Goal: Task Accomplishment & Management: Complete application form

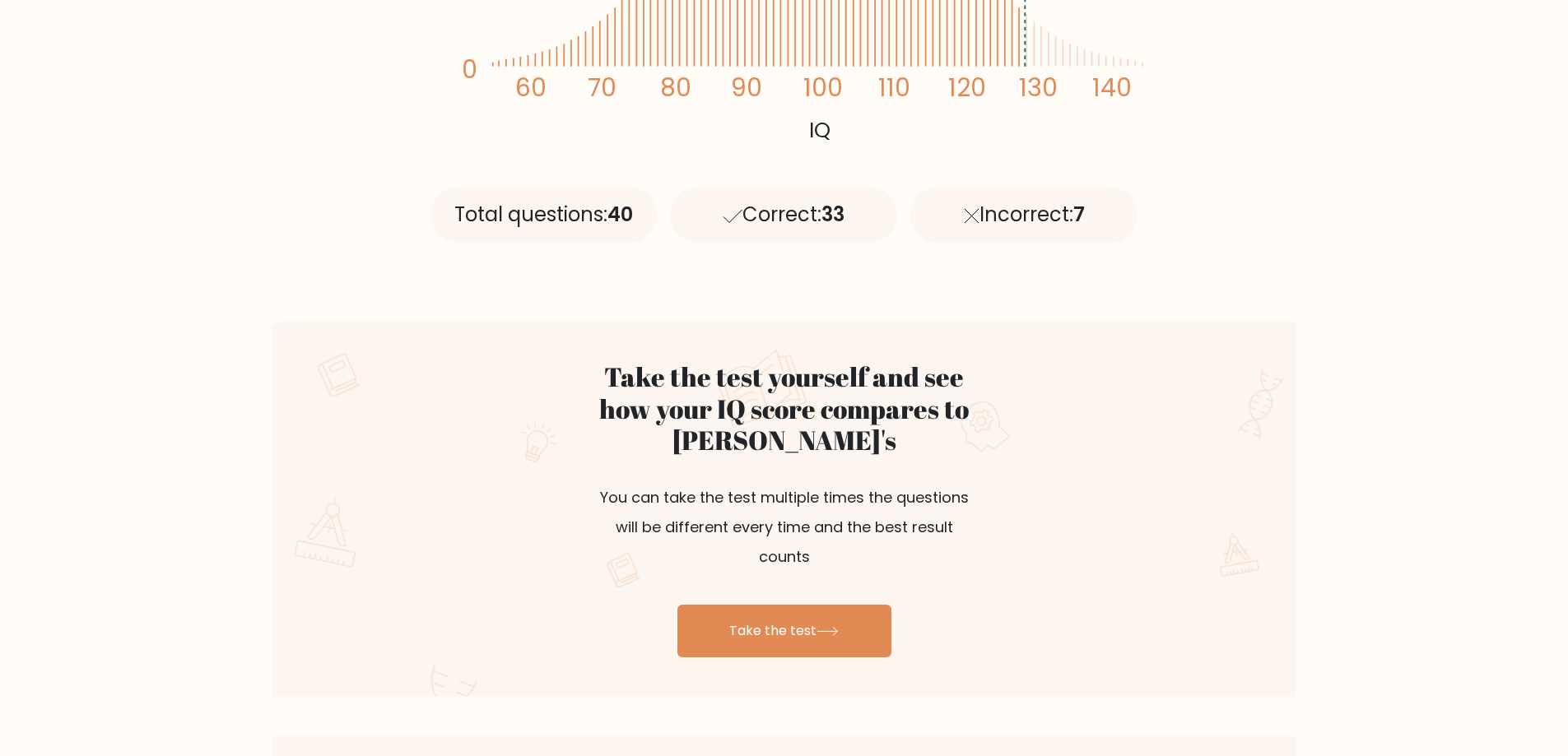
scroll to position [658, 0]
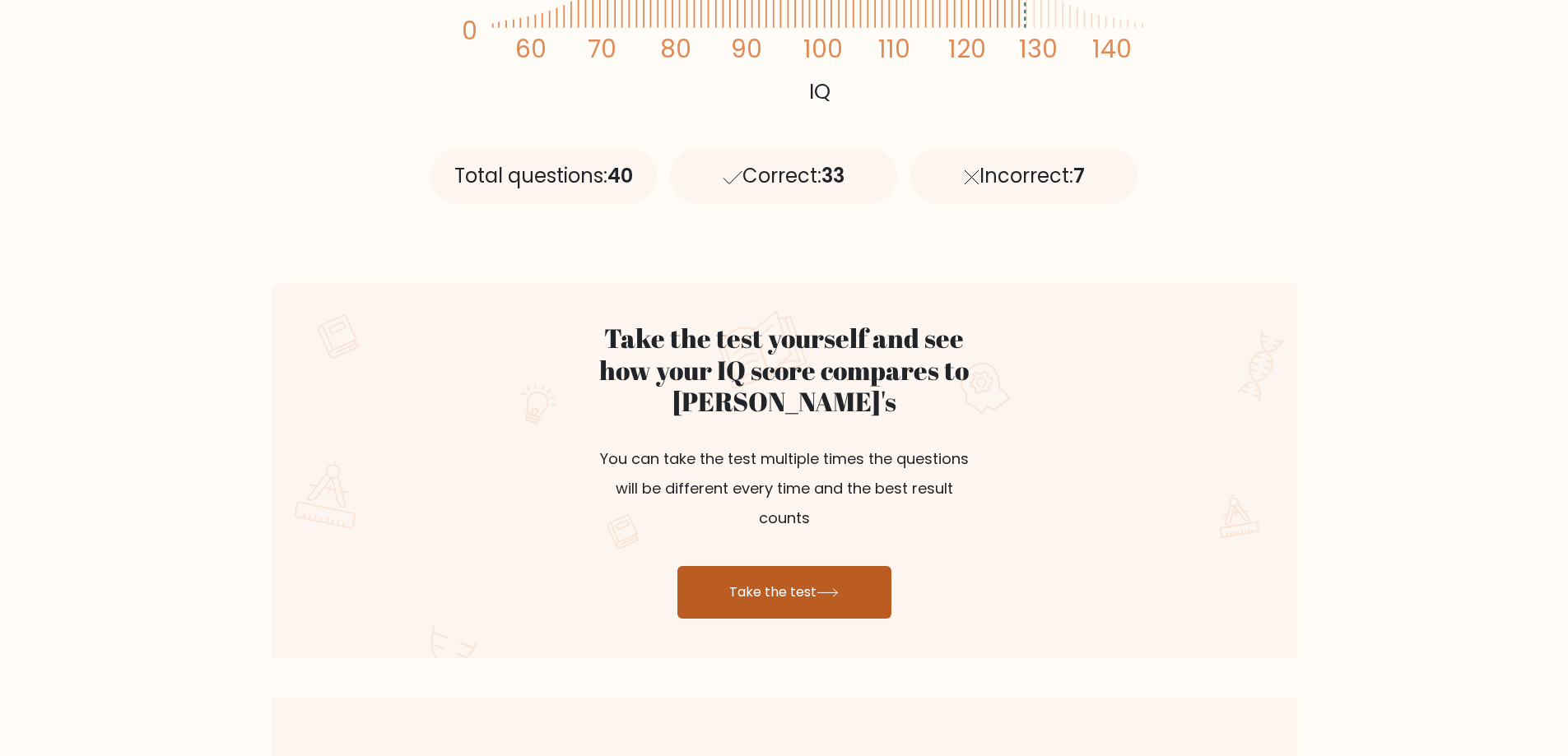
click at [782, 567] on link "Take the test" at bounding box center [784, 592] width 214 height 53
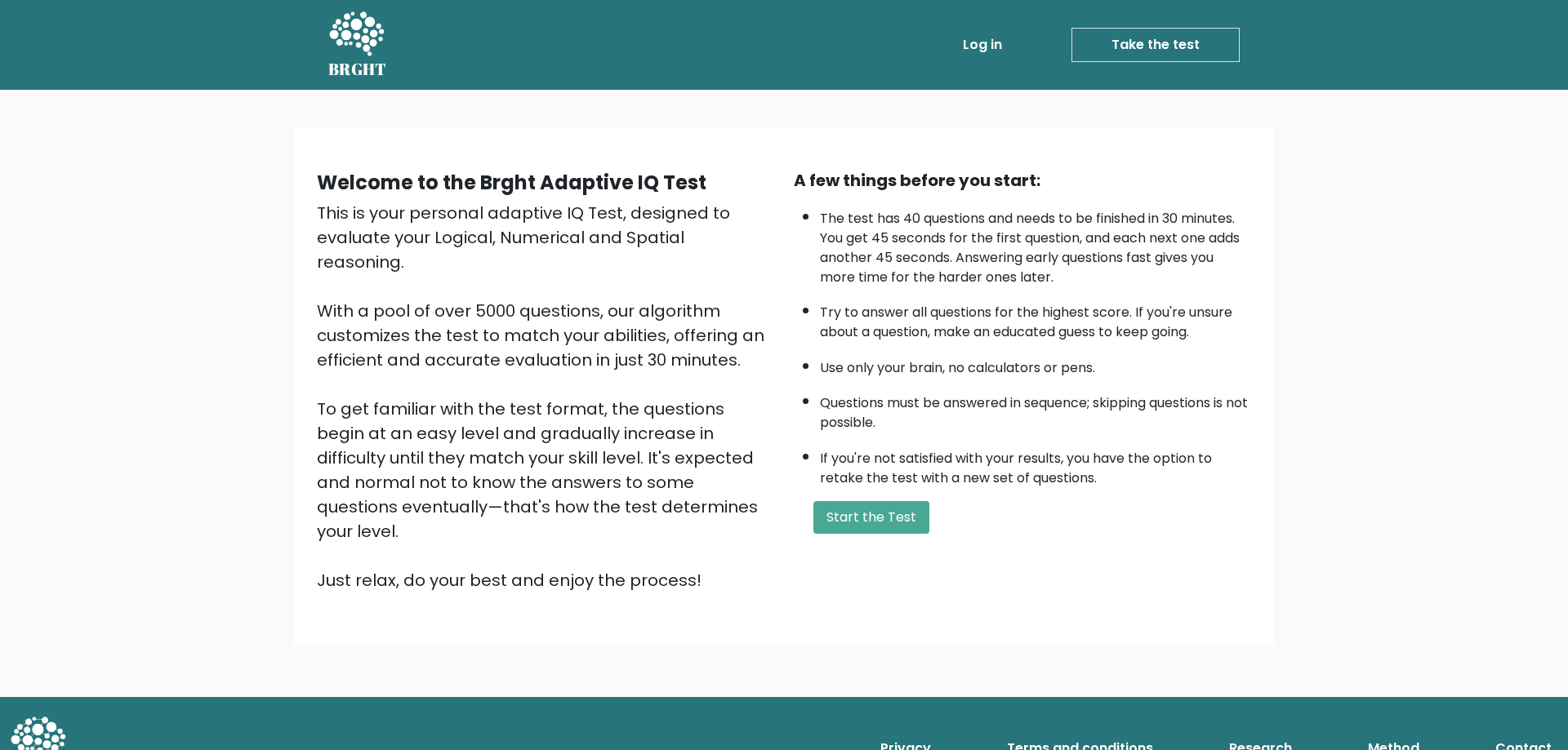
click at [891, 497] on div "A few things before you start: The test has 40 questions and needs to be finish…" at bounding box center [1022, 380] width 477 height 424
click at [880, 504] on button "Start the Test" at bounding box center [871, 517] width 116 height 33
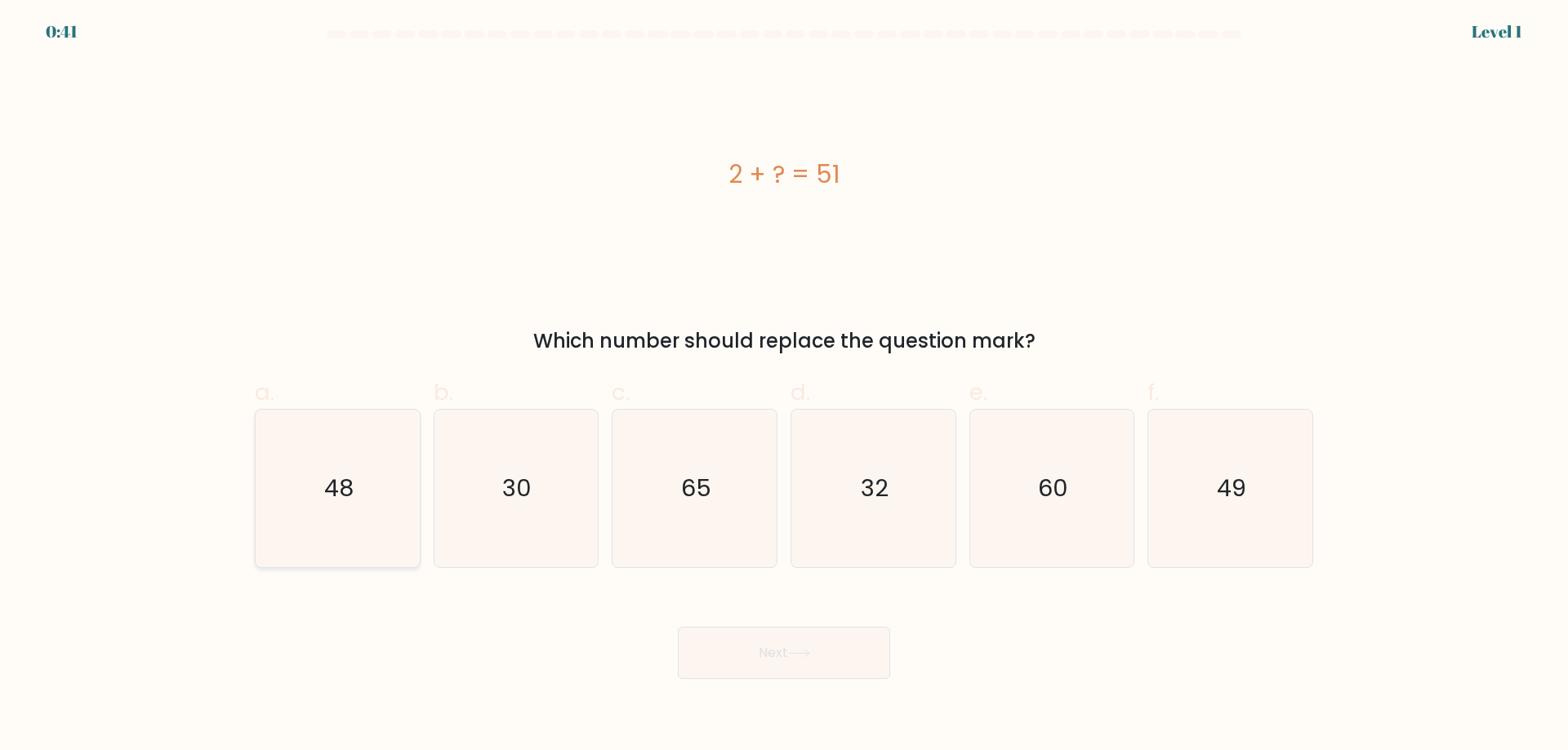
click at [375, 524] on icon "48" at bounding box center [338, 488] width 158 height 158
click at [784, 386] on input "a. 48" at bounding box center [784, 381] width 1 height 11
radio input "true"
click at [1218, 484] on text "49" at bounding box center [1232, 488] width 29 height 33
click at [785, 386] on input "f. 49" at bounding box center [784, 381] width 1 height 11
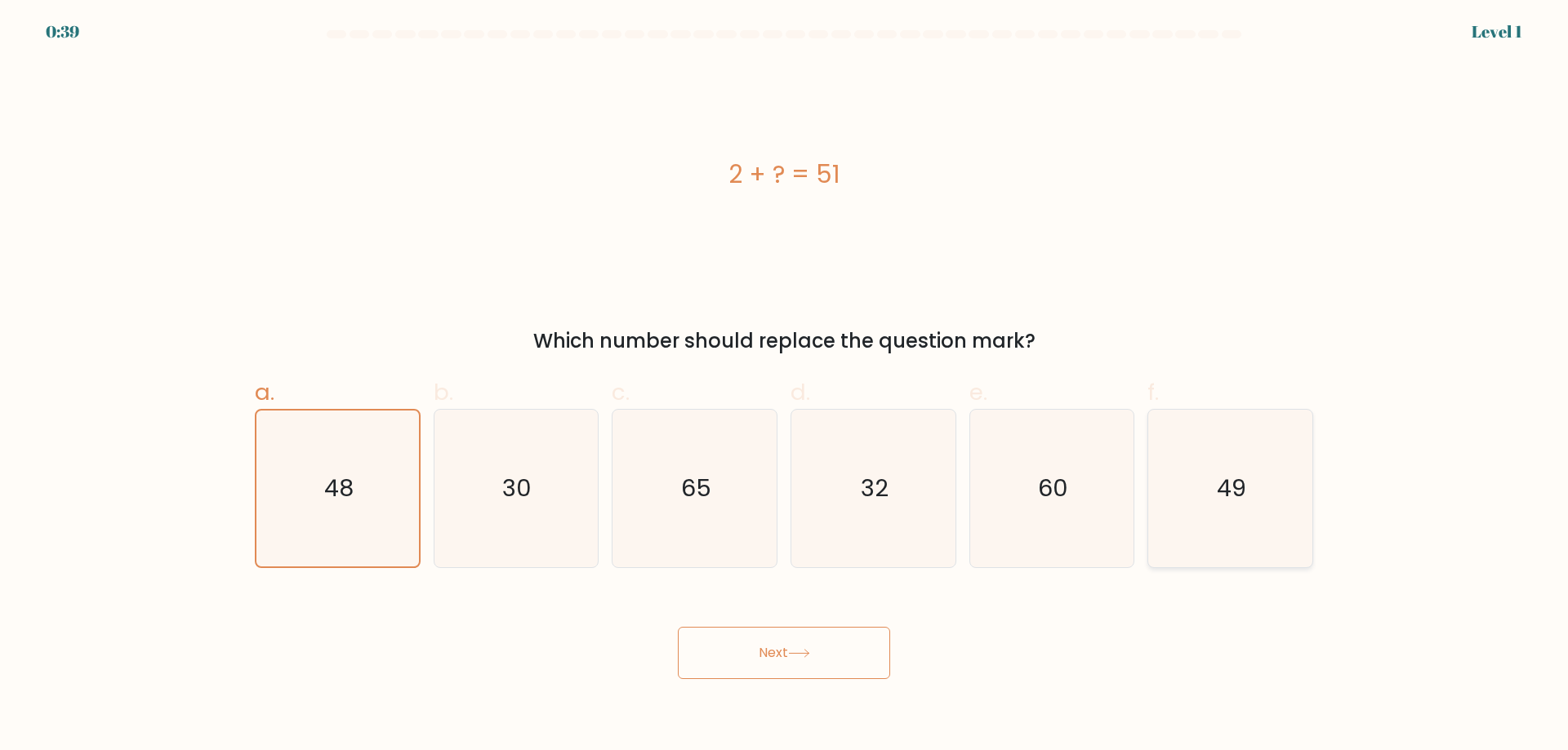
radio input "true"
click at [803, 649] on icon at bounding box center [799, 653] width 22 height 9
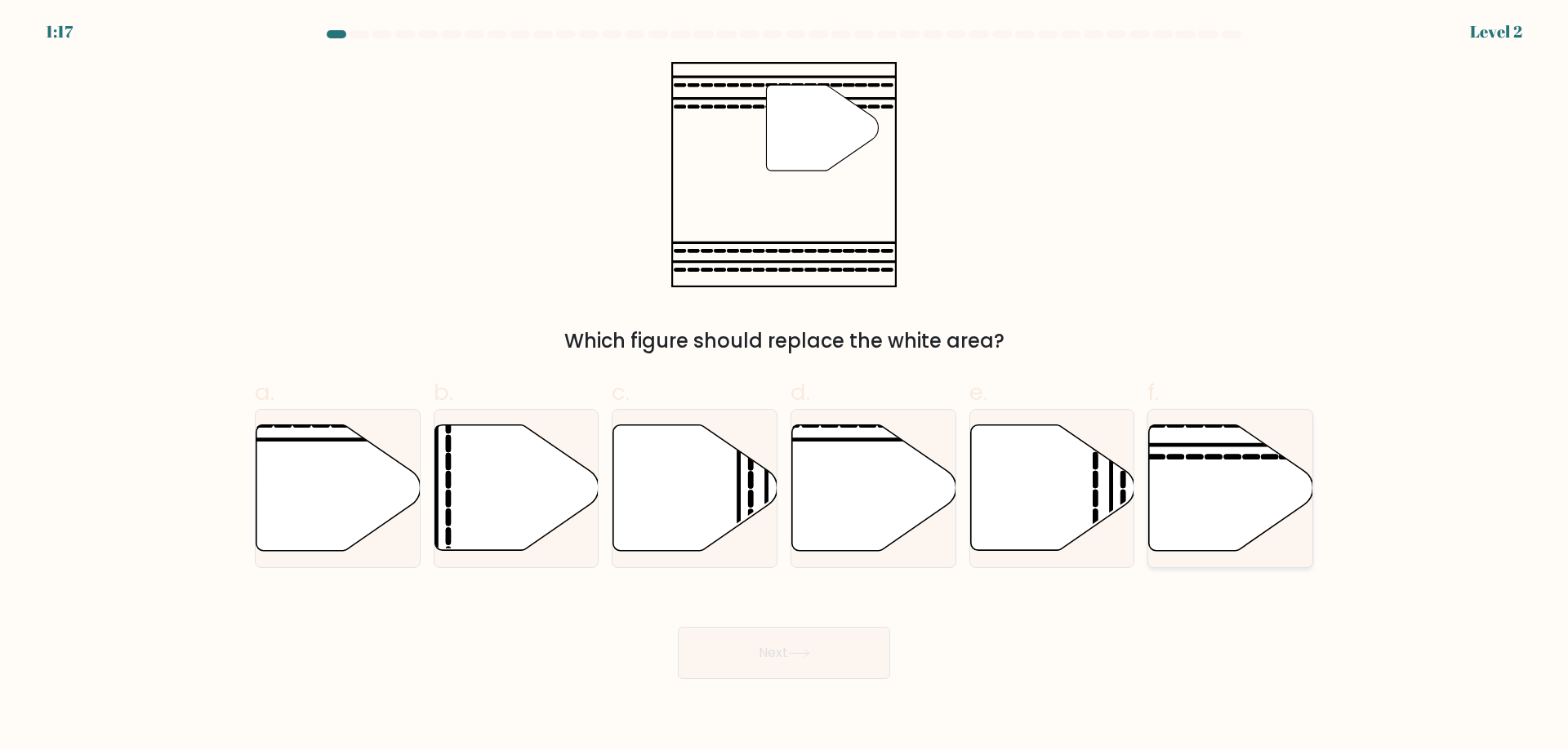
click at [1207, 487] on icon at bounding box center [1231, 488] width 164 height 126
click at [785, 386] on input "f." at bounding box center [784, 381] width 1 height 11
radio input "true"
click at [829, 640] on button "Next" at bounding box center [784, 653] width 213 height 52
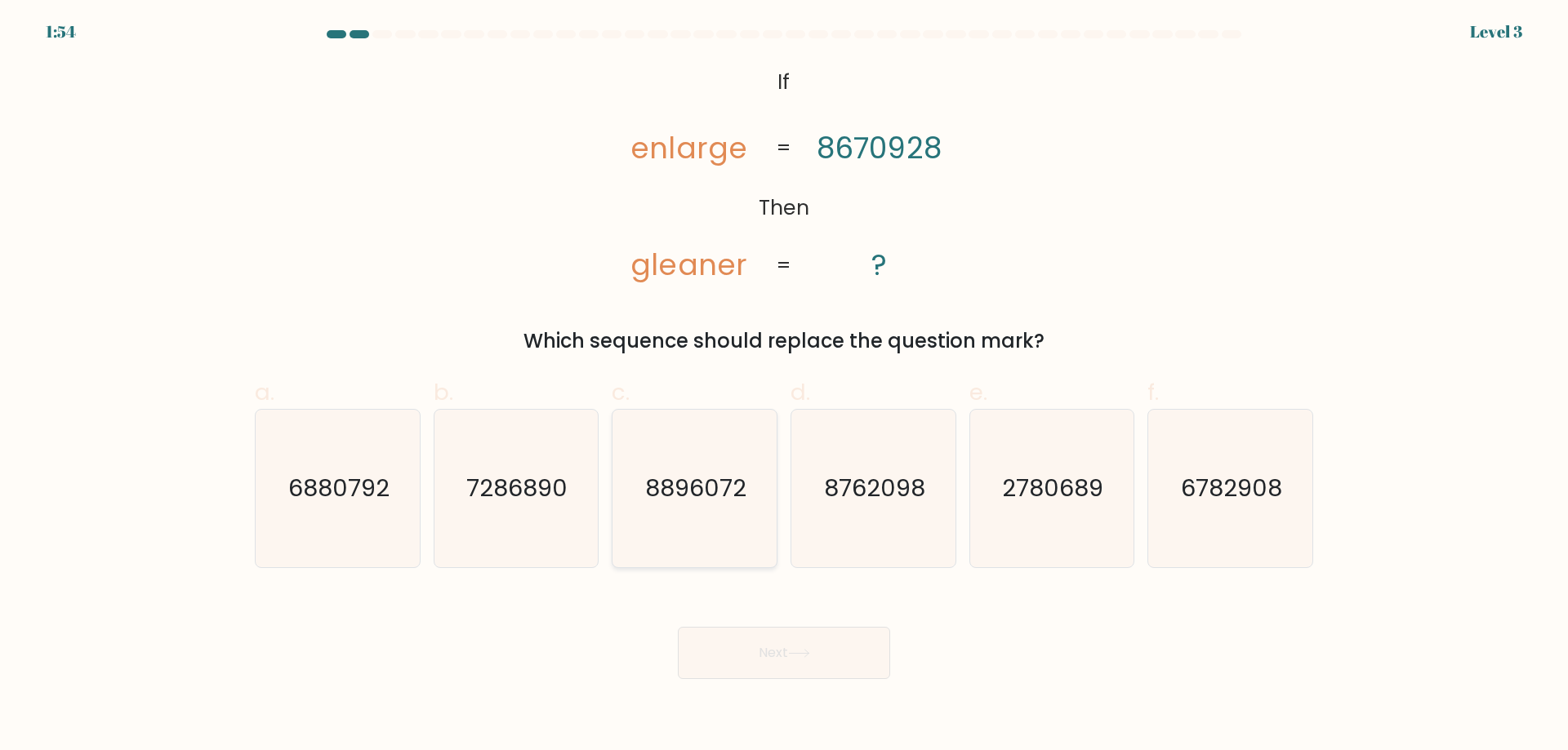
click at [650, 470] on icon "8896072" at bounding box center [694, 488] width 158 height 158
click at [784, 386] on input "c. 8896072" at bounding box center [784, 381] width 1 height 11
radio input "true"
click at [578, 497] on icon "7286890" at bounding box center [515, 488] width 158 height 158
click at [784, 386] on input "b. 7286890" at bounding box center [784, 381] width 1 height 11
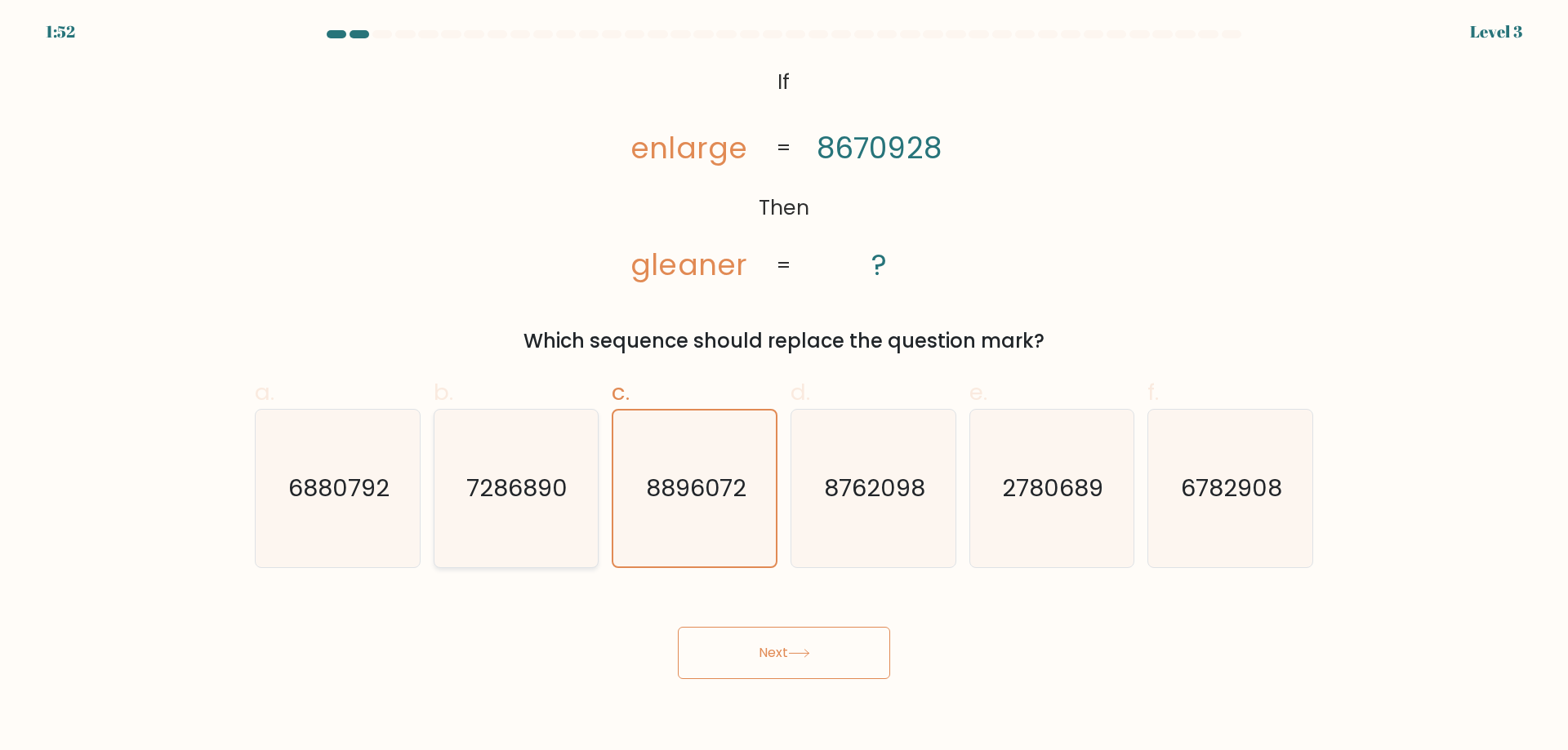
radio input "true"
click at [829, 663] on button "Next" at bounding box center [784, 653] width 213 height 52
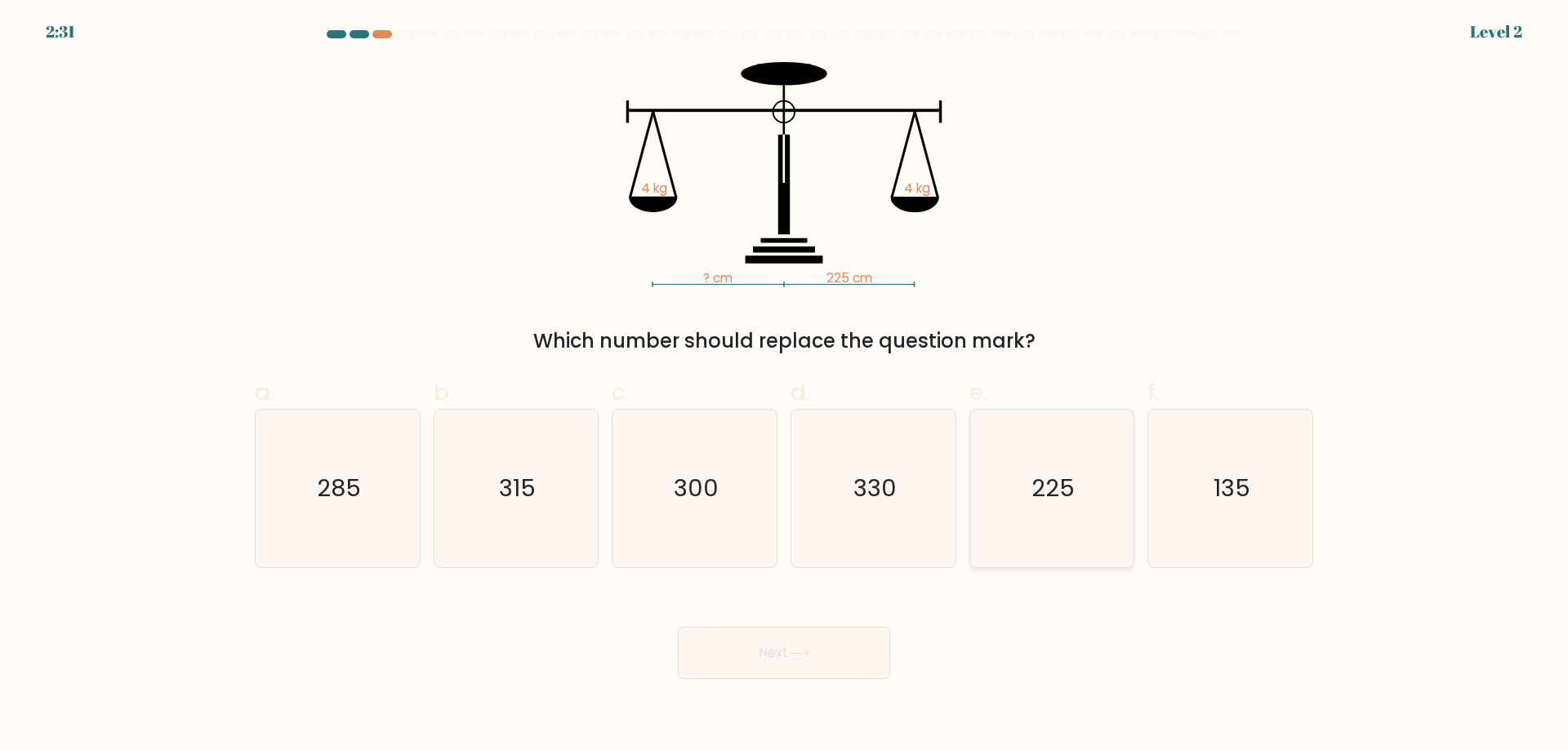
drag, startPoint x: 1006, startPoint y: 527, endPoint x: 943, endPoint y: 562, distance: 72.1
click at [1001, 529] on icon "225" at bounding box center [1051, 488] width 158 height 158
click at [785, 386] on input "e. 225" at bounding box center [784, 381] width 1 height 11
radio input "true"
click at [808, 668] on button "Next" at bounding box center [784, 653] width 213 height 52
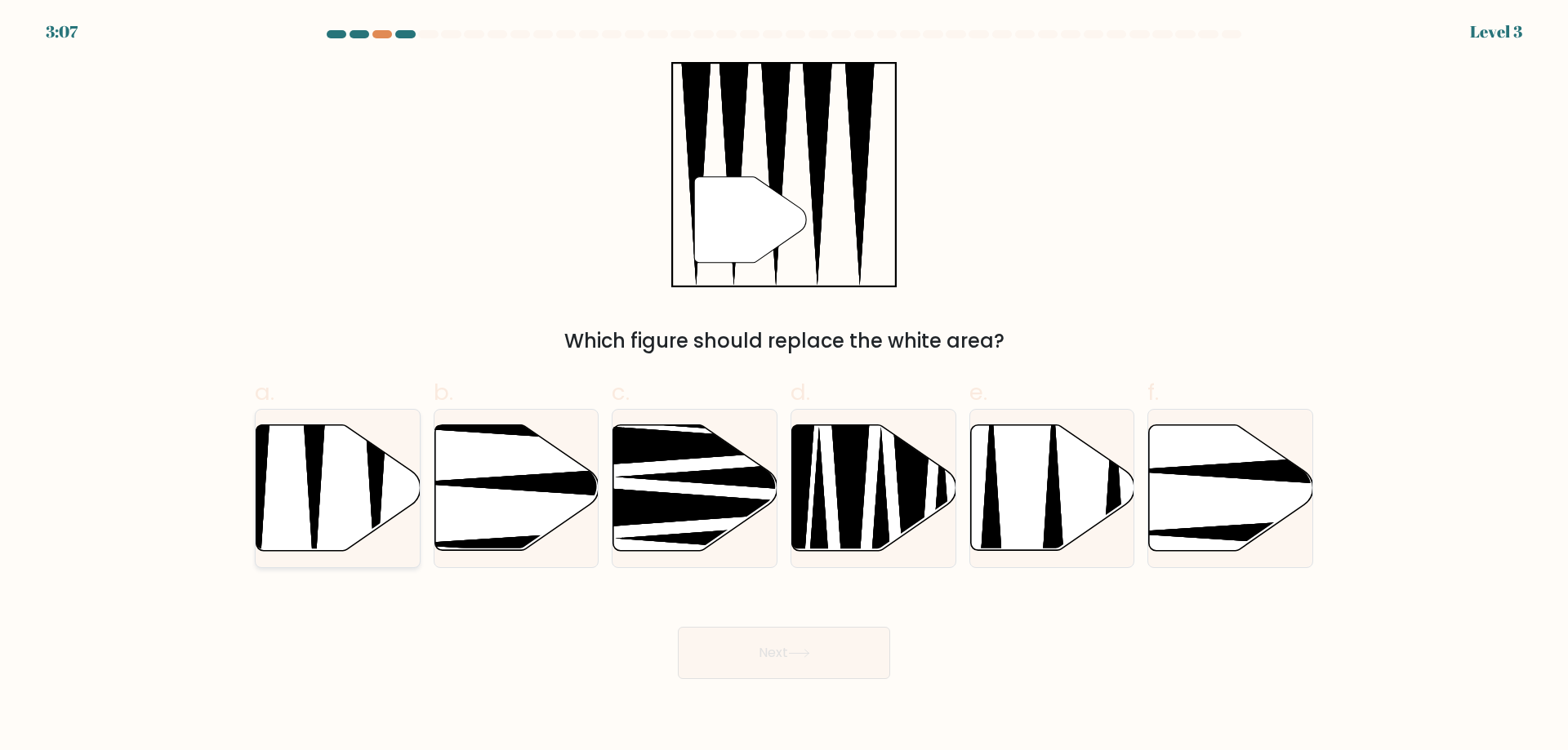
click at [355, 521] on icon at bounding box center [338, 488] width 164 height 126
click at [784, 386] on input "a." at bounding box center [784, 381] width 1 height 11
radio input "true"
click at [797, 646] on button "Next" at bounding box center [784, 653] width 213 height 52
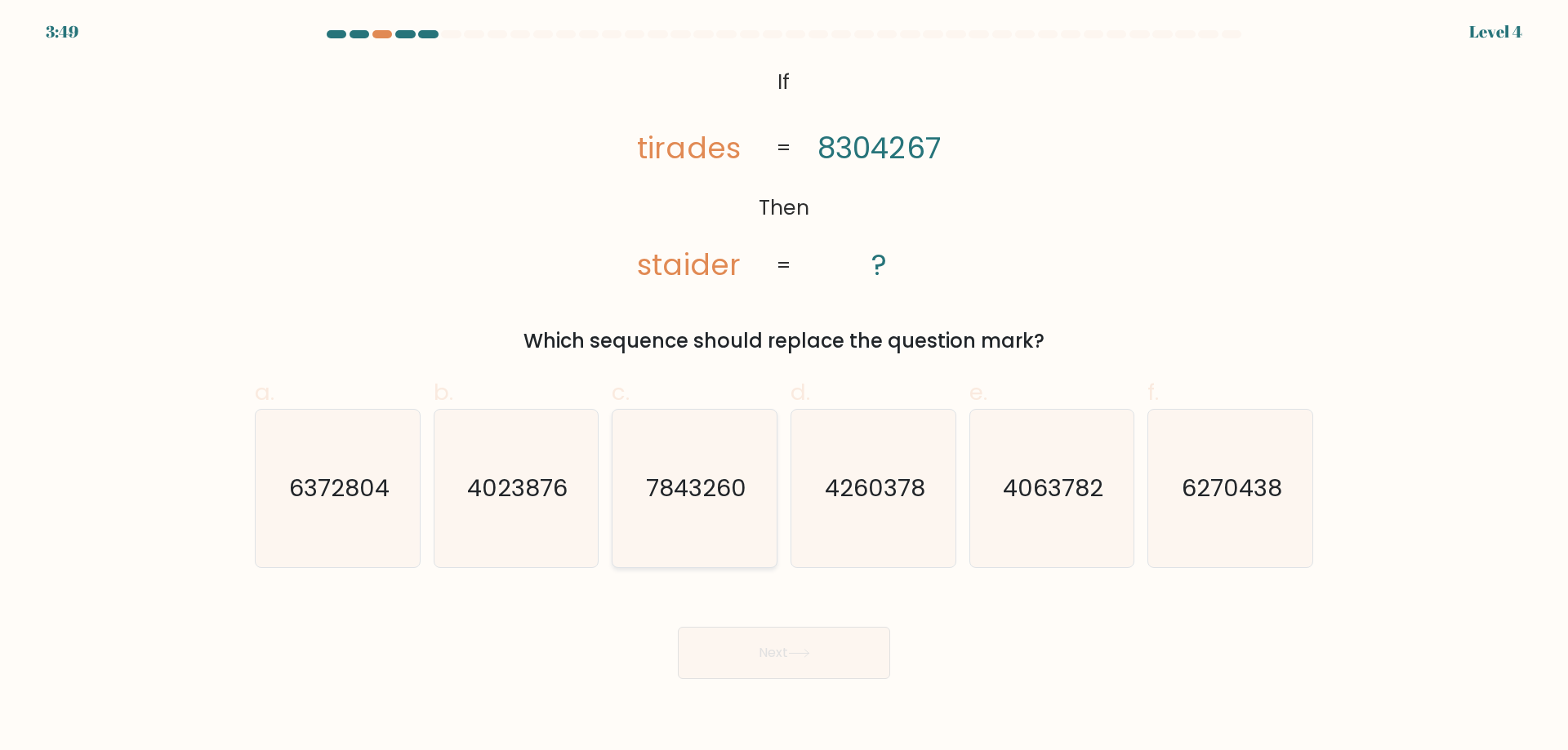
click at [661, 503] on text "7843260" at bounding box center [696, 488] width 101 height 33
click at [784, 386] on input "c. 7843260" at bounding box center [784, 381] width 1 height 11
radio input "true"
click at [821, 658] on button "Next" at bounding box center [784, 653] width 213 height 52
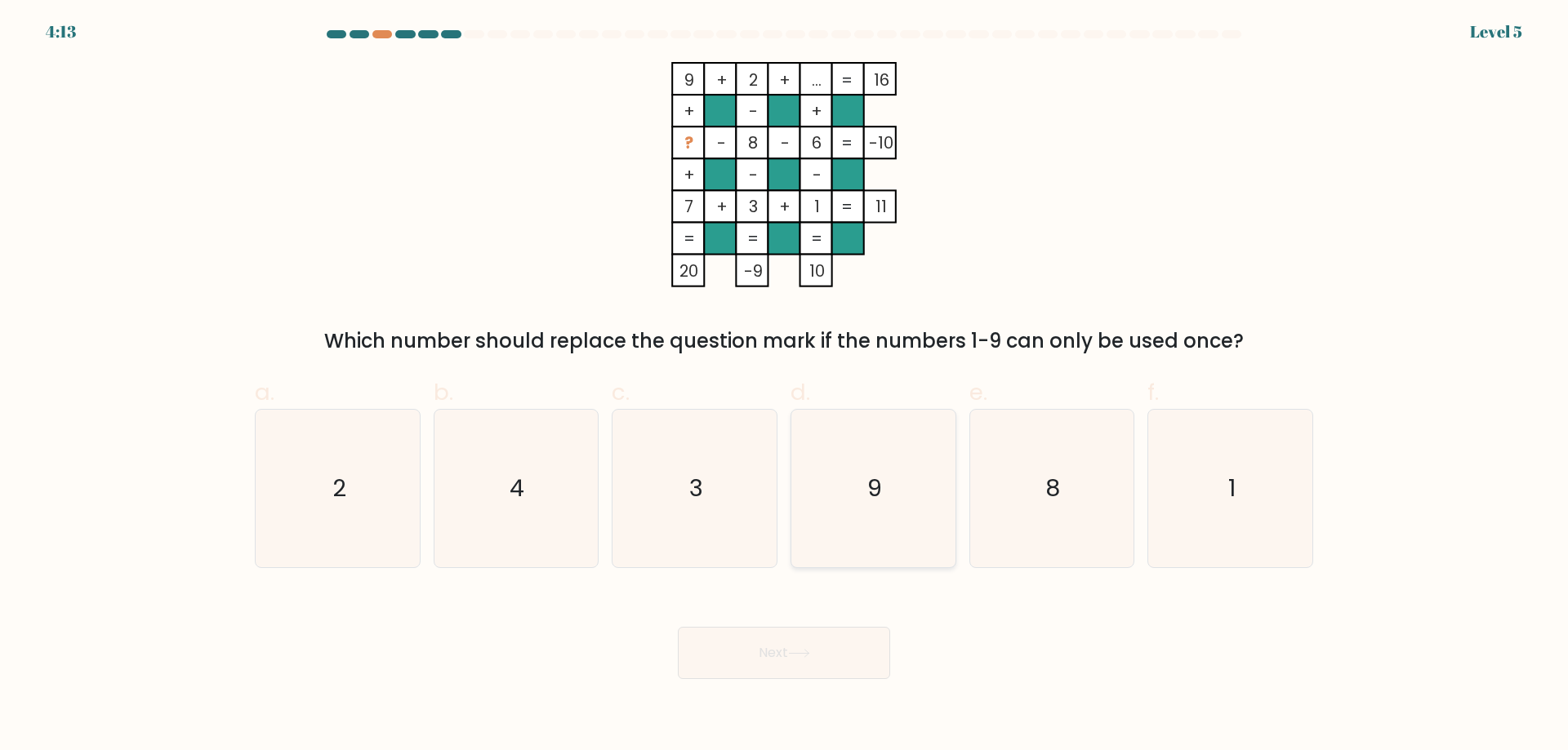
drag, startPoint x: 938, startPoint y: 486, endPoint x: 914, endPoint y: 423, distance: 67.4
click at [914, 423] on icon "9" at bounding box center [873, 488] width 158 height 158
click at [785, 386] on input "d. 9" at bounding box center [784, 381] width 1 height 11
radio input "true"
click at [903, 559] on icon "9" at bounding box center [873, 488] width 156 height 156
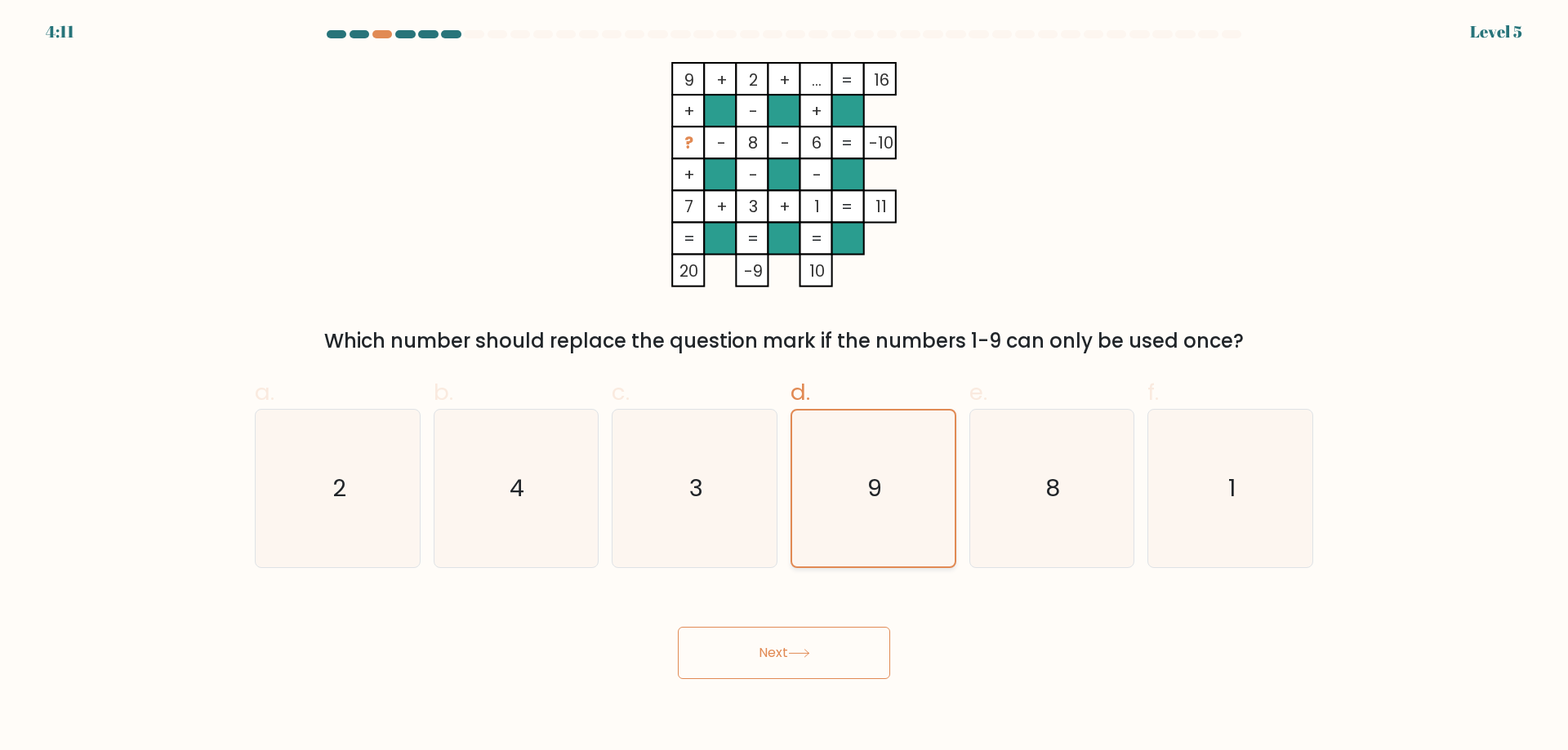
click at [785, 386] on input "d. 9" at bounding box center [784, 381] width 1 height 11
click at [1028, 234] on icon "9 + 2 + ... 16 + - + ? - 8 - 6 -10 + - - 7 + 3 + 1 = 11 = = = = 20 -9 10 =" at bounding box center [783, 175] width 490 height 225
drag, startPoint x: 1019, startPoint y: 239, endPoint x: 964, endPoint y: 274, distance: 65.2
click at [970, 269] on icon "9 + 2 + ... 16 + - + ? - 8 - 6 -10 + - - 7 + 3 + 1 = 11 = = = = 20 -9 10 =" at bounding box center [783, 175] width 490 height 225
click at [884, 486] on icon "9" at bounding box center [873, 488] width 156 height 156
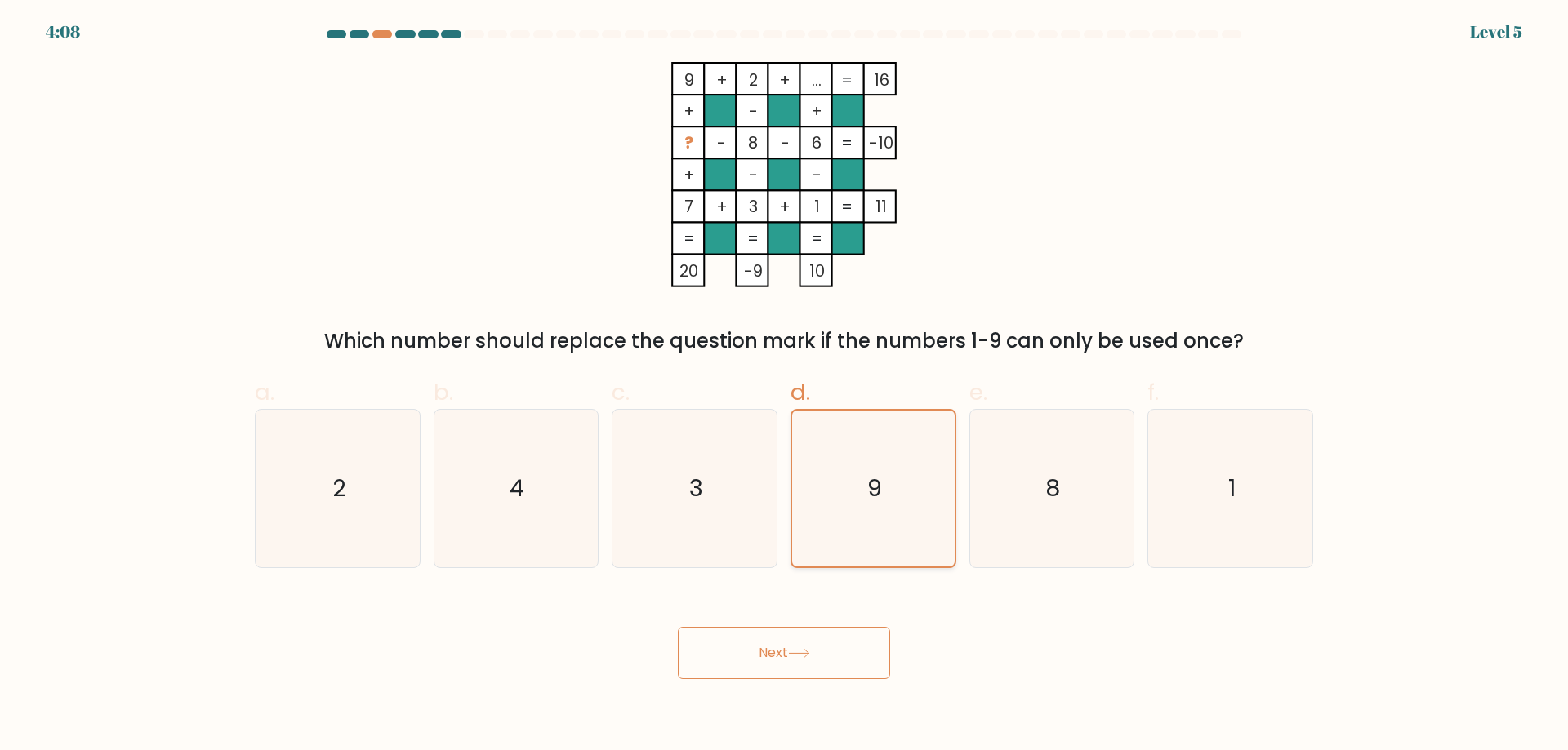
click at [785, 386] on input "d. 9" at bounding box center [784, 381] width 1 height 11
click at [884, 486] on icon "9" at bounding box center [873, 488] width 156 height 156
click at [785, 386] on input "d. 9" at bounding box center [784, 381] width 1 height 11
drag, startPoint x: 793, startPoint y: 408, endPoint x: 845, endPoint y: 374, distance: 62.1
click at [810, 395] on label "d. 9" at bounding box center [873, 472] width 166 height 193
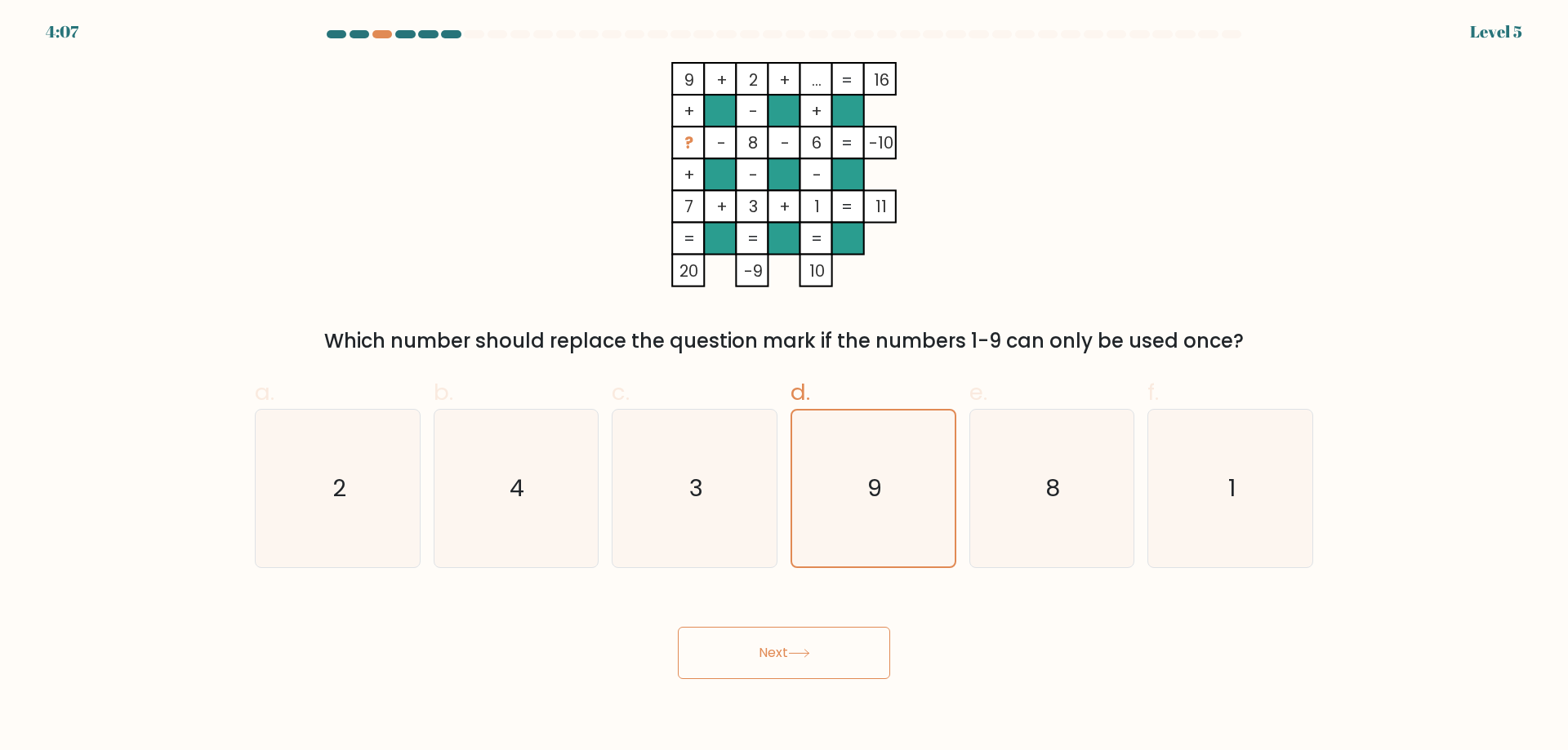
drag, startPoint x: 845, startPoint y: 374, endPoint x: 791, endPoint y: 398, distance: 59.1
click at [844, 374] on div "a. 2 b. 4 c. 3 d." at bounding box center [784, 466] width 1072 height 206
drag, startPoint x: 777, startPoint y: 404, endPoint x: 728, endPoint y: 444, distance: 63.3
click at [746, 422] on div "a. 2 b. 4 c. 3 d." at bounding box center [784, 466] width 1072 height 206
click at [728, 444] on icon "3" at bounding box center [694, 488] width 158 height 158
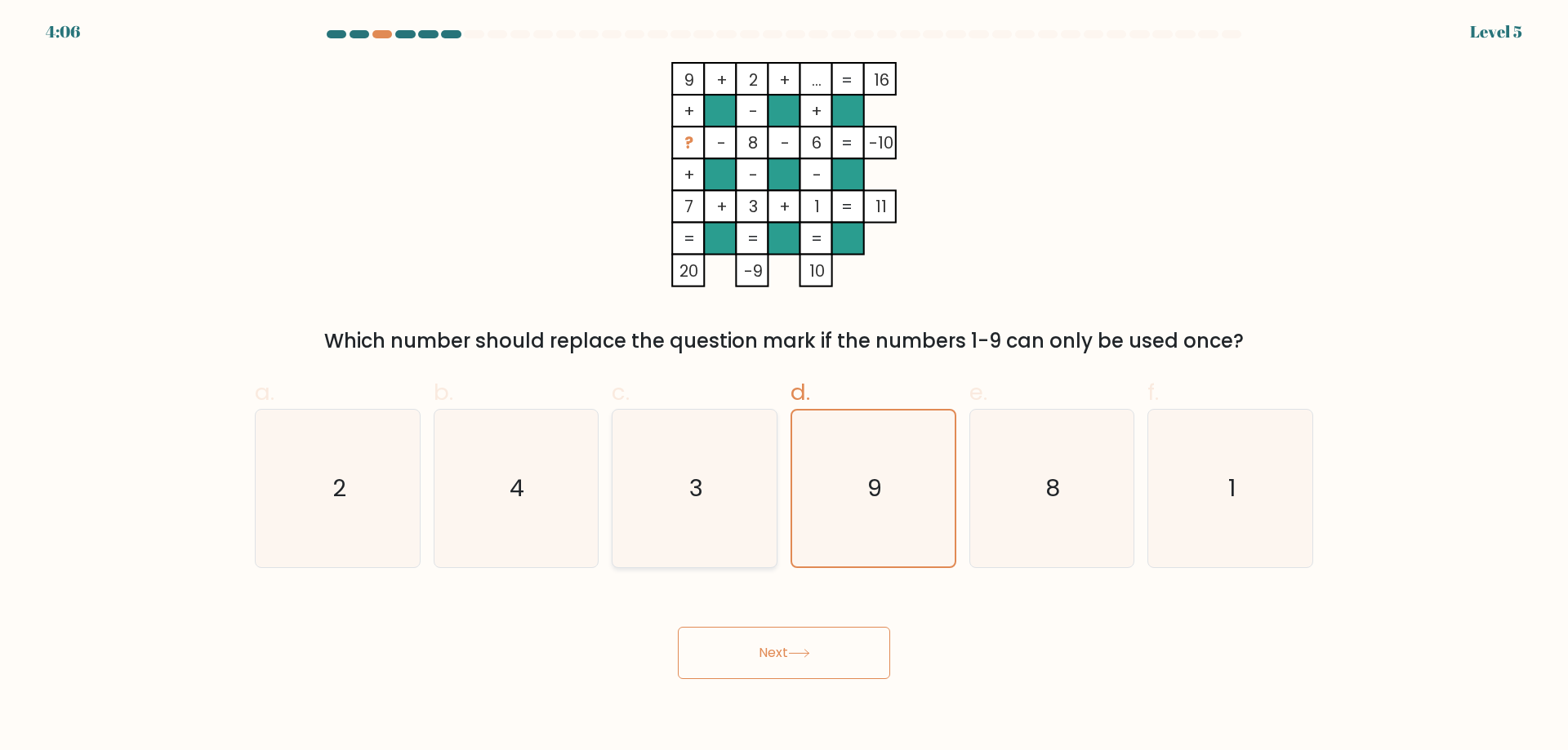
click at [784, 386] on input "c. 3" at bounding box center [784, 381] width 1 height 11
radio input "true"
click at [896, 502] on icon "9" at bounding box center [873, 488] width 158 height 158
click at [785, 386] on input "d. 9" at bounding box center [784, 381] width 1 height 11
radio input "true"
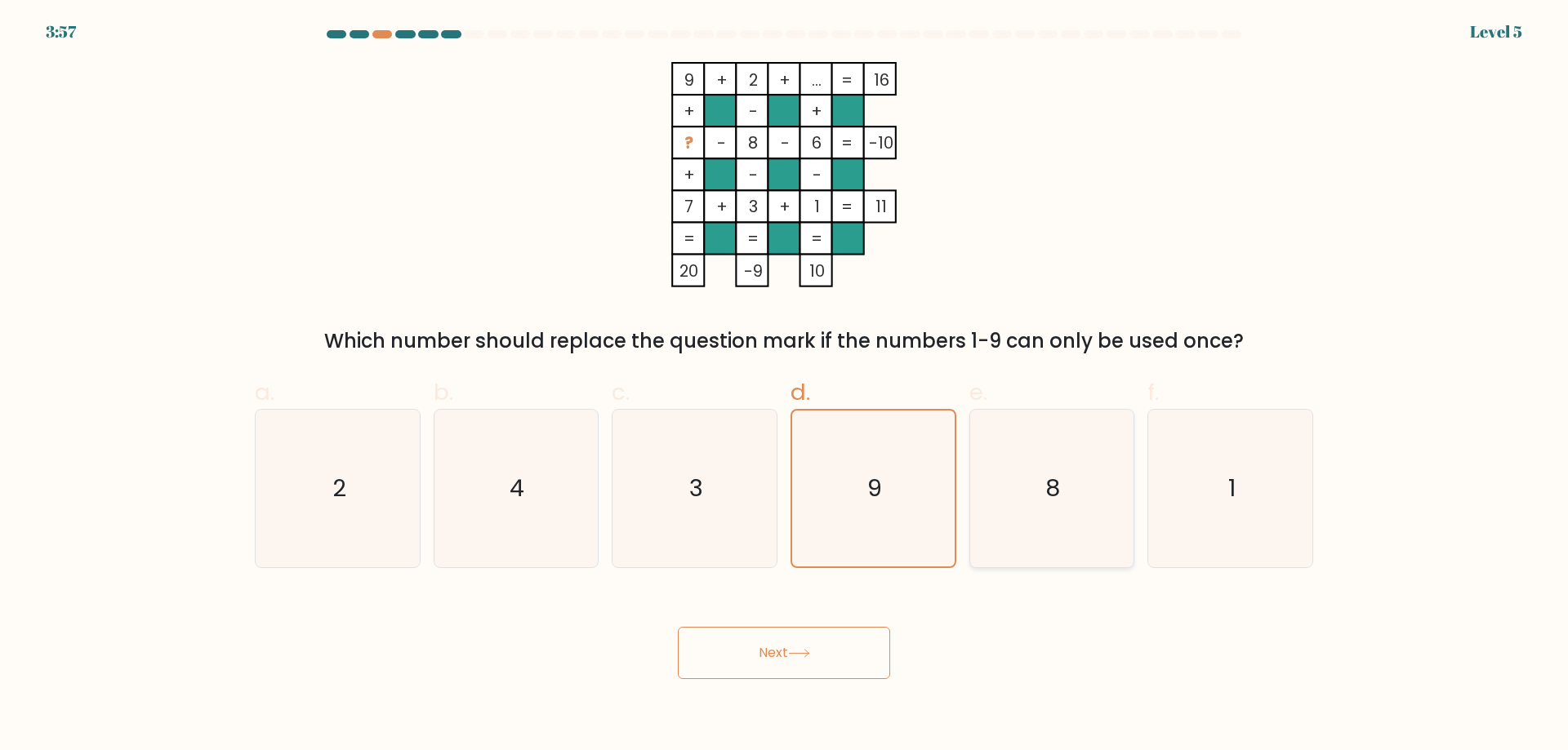
click at [1003, 453] on icon "8" at bounding box center [1051, 488] width 158 height 158
click at [785, 386] on input "e. 8" at bounding box center [784, 381] width 1 height 11
radio input "true"
click at [891, 511] on icon "9" at bounding box center [873, 488] width 158 height 158
click at [785, 386] on input "d. 9" at bounding box center [784, 381] width 1 height 11
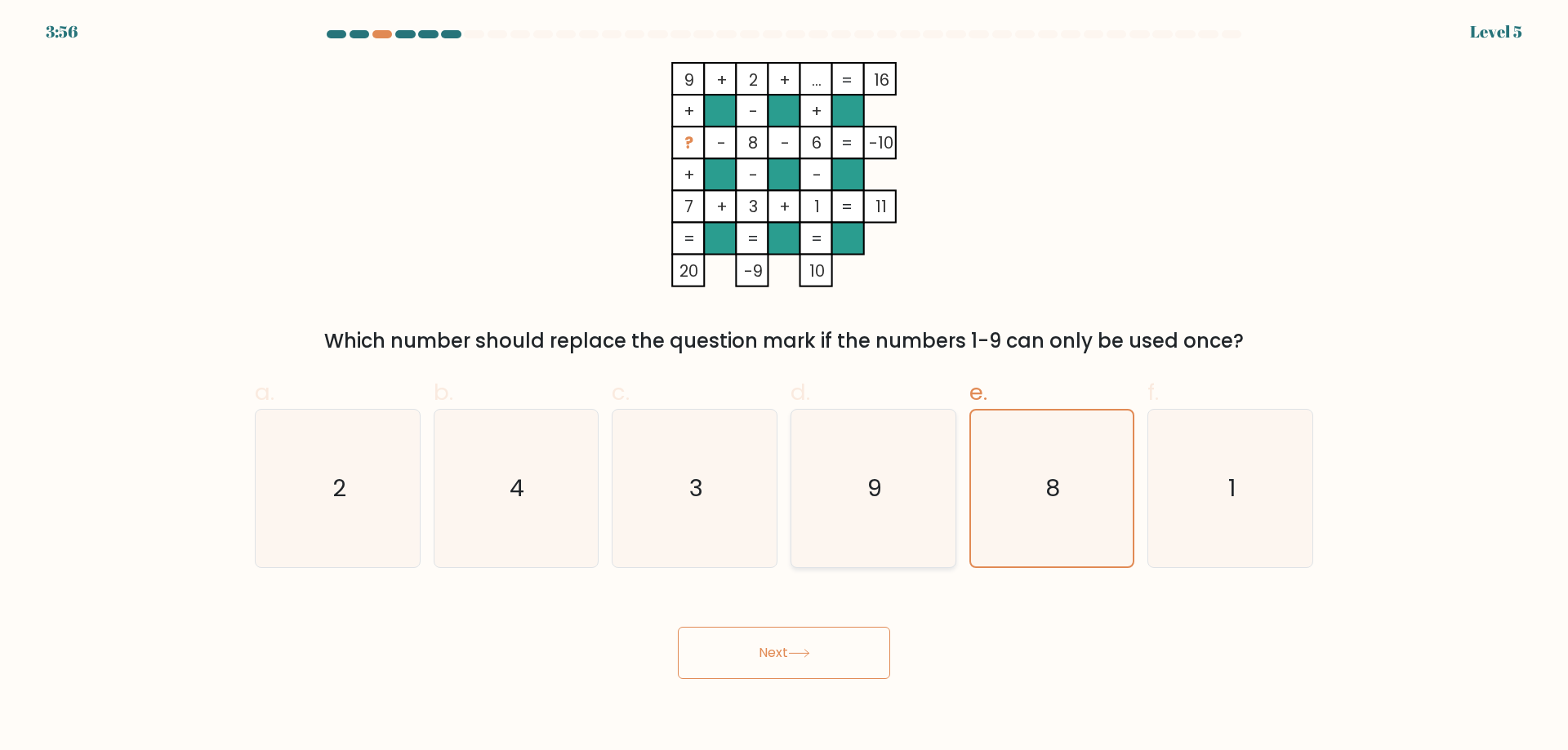
radio input "true"
click at [718, 549] on icon "3" at bounding box center [694, 488] width 158 height 158
click at [784, 386] on input "c. 3" at bounding box center [784, 381] width 1 height 11
radio input "true"
drag, startPoint x: 521, startPoint y: 570, endPoint x: 503, endPoint y: 565, distance: 18.7
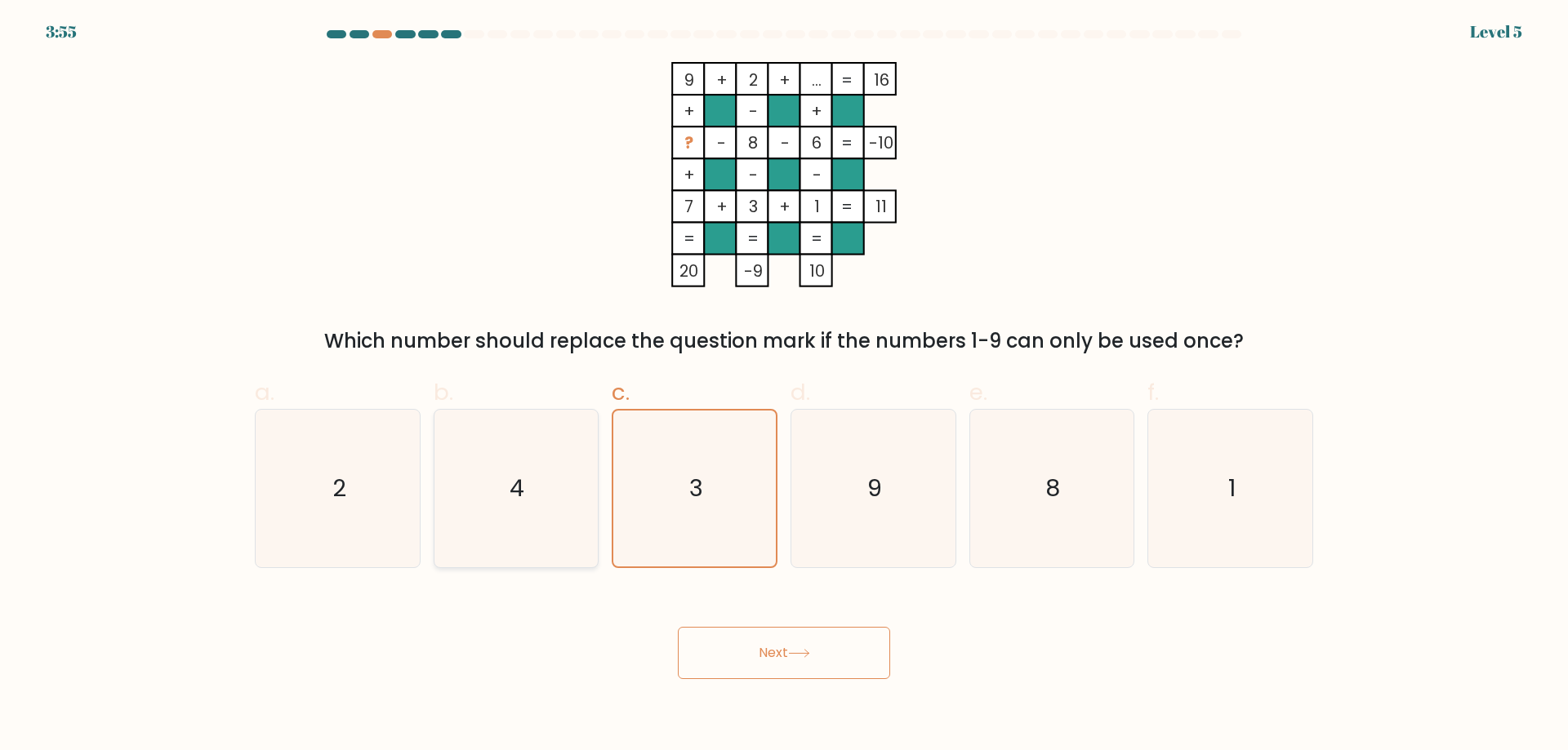
click at [512, 568] on form at bounding box center [784, 355] width 1568 height 649
click at [418, 542] on div "2" at bounding box center [338, 488] width 166 height 159
click at [784, 386] on input "a. 2" at bounding box center [784, 381] width 1 height 11
radio input "true"
click at [429, 529] on div "a. 2 b. 4 c. 3 d." at bounding box center [784, 466] width 1072 height 206
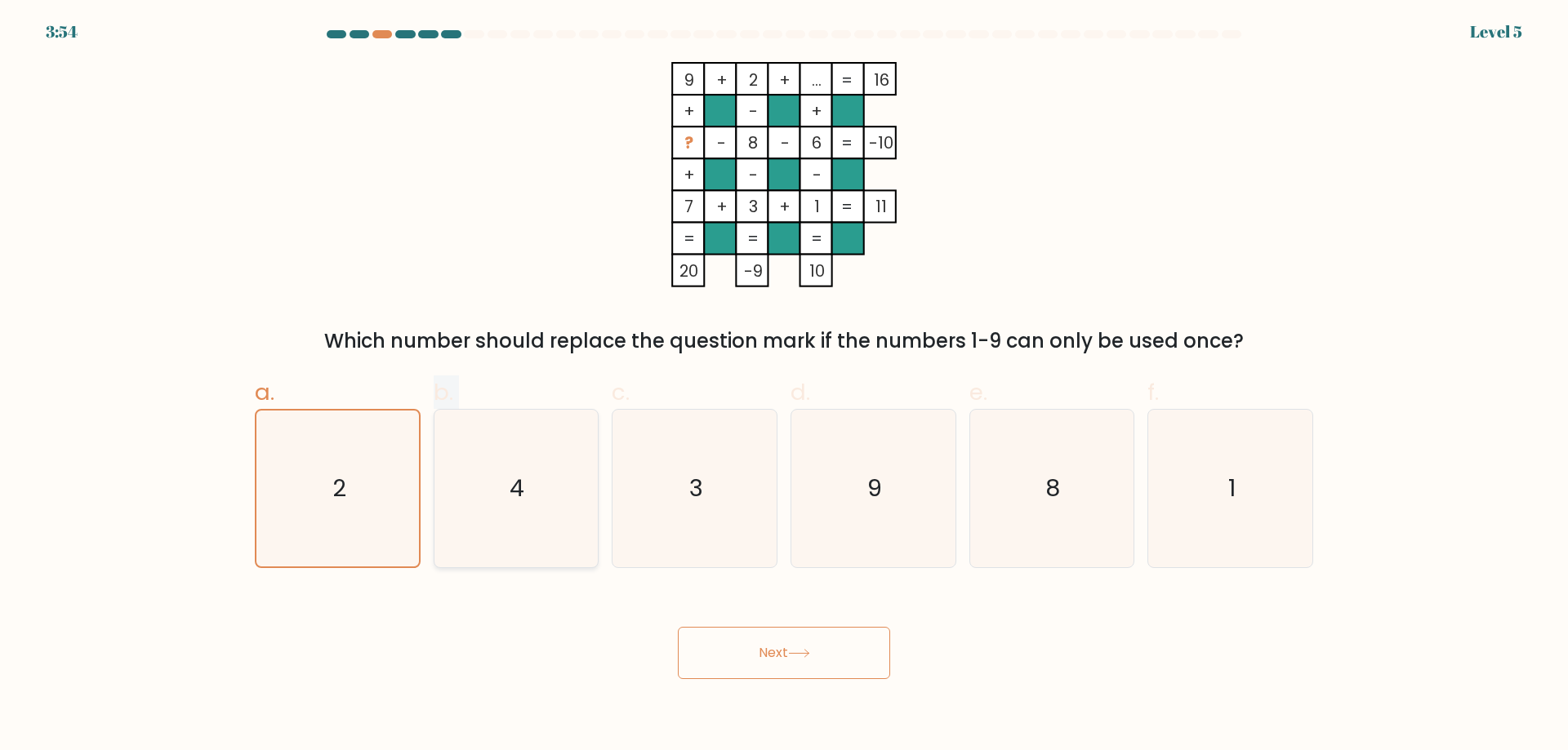
click at [492, 520] on icon "4" at bounding box center [515, 488] width 158 height 158
click at [784, 386] on input "b. 4" at bounding box center [784, 381] width 1 height 11
radio input "true"
drag, startPoint x: 516, startPoint y: 527, endPoint x: 619, endPoint y: 507, distance: 104.9
click at [536, 524] on icon "4" at bounding box center [515, 488] width 156 height 156
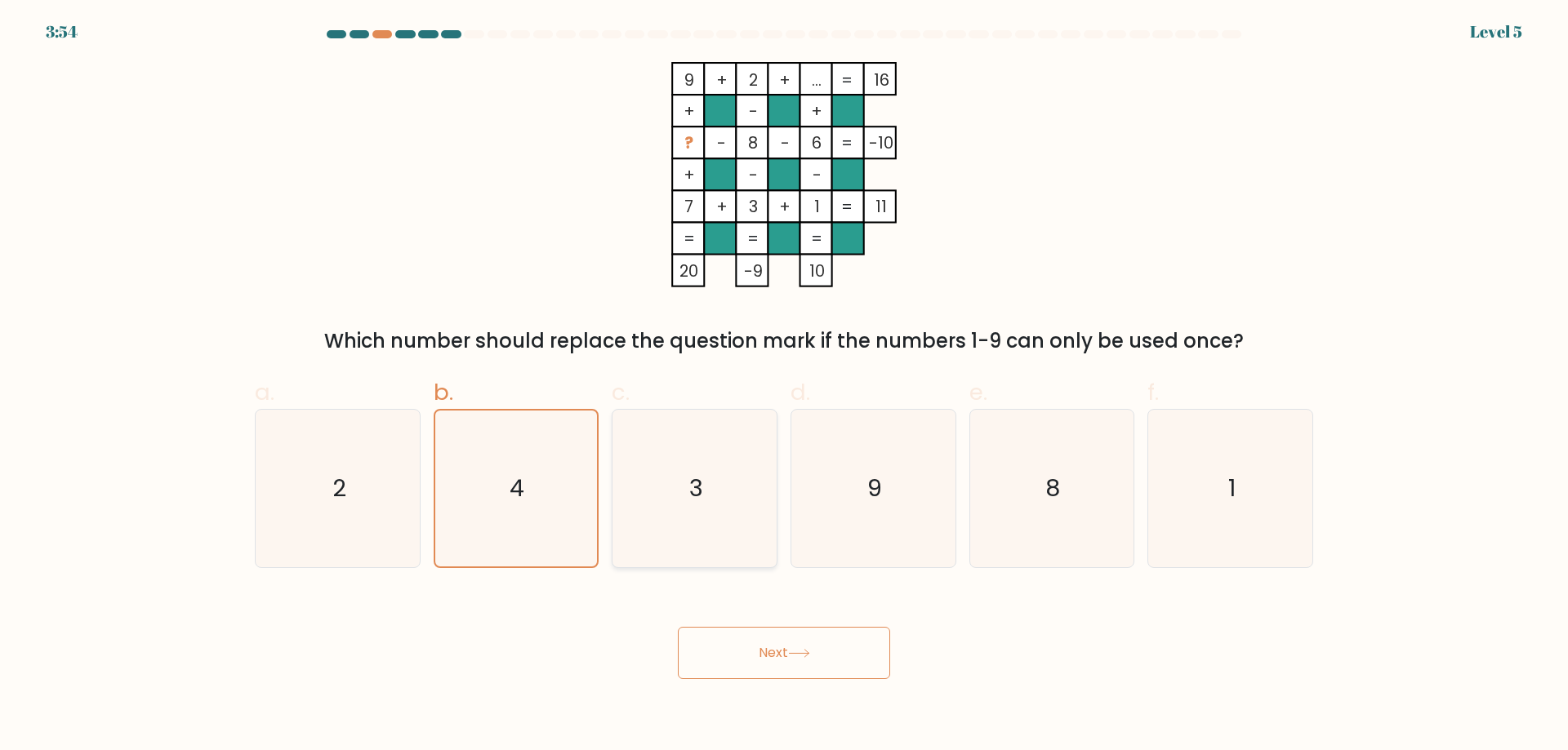
drag, startPoint x: 713, startPoint y: 491, endPoint x: 755, endPoint y: 484, distance: 42.6
click at [741, 488] on icon "3" at bounding box center [694, 488] width 158 height 158
click at [784, 386] on input "c. 3" at bounding box center [784, 381] width 1 height 11
radio input "true"
drag, startPoint x: 861, startPoint y: 460, endPoint x: 1027, endPoint y: 431, distance: 168.5
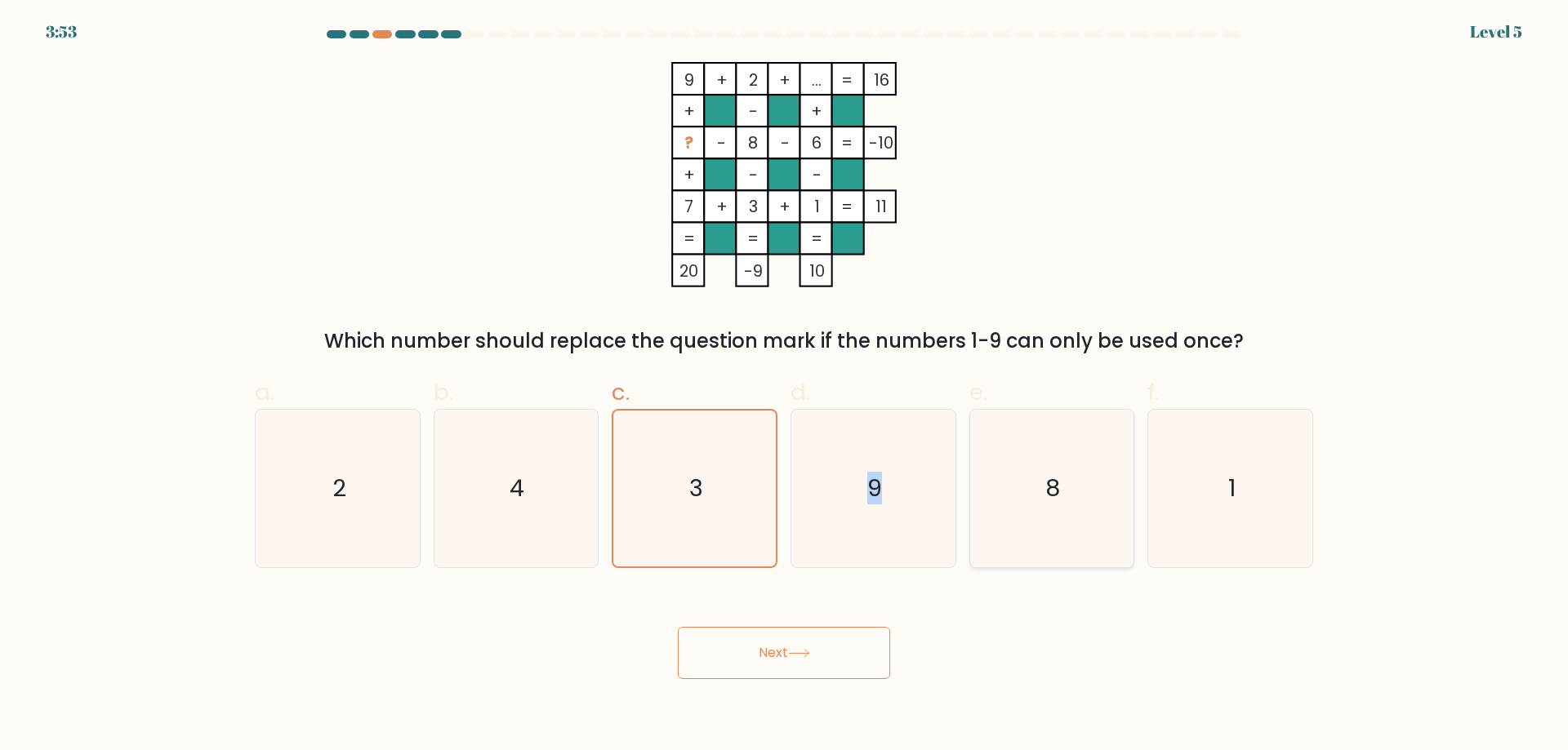
click at [937, 451] on icon "9" at bounding box center [873, 488] width 158 height 158
drag, startPoint x: 1027, startPoint y: 431, endPoint x: 1051, endPoint y: 429, distance: 24.1
click at [1043, 431] on icon "8" at bounding box center [1051, 488] width 158 height 158
click at [785, 386] on input "e. 8" at bounding box center [784, 381] width 1 height 11
radio input "true"
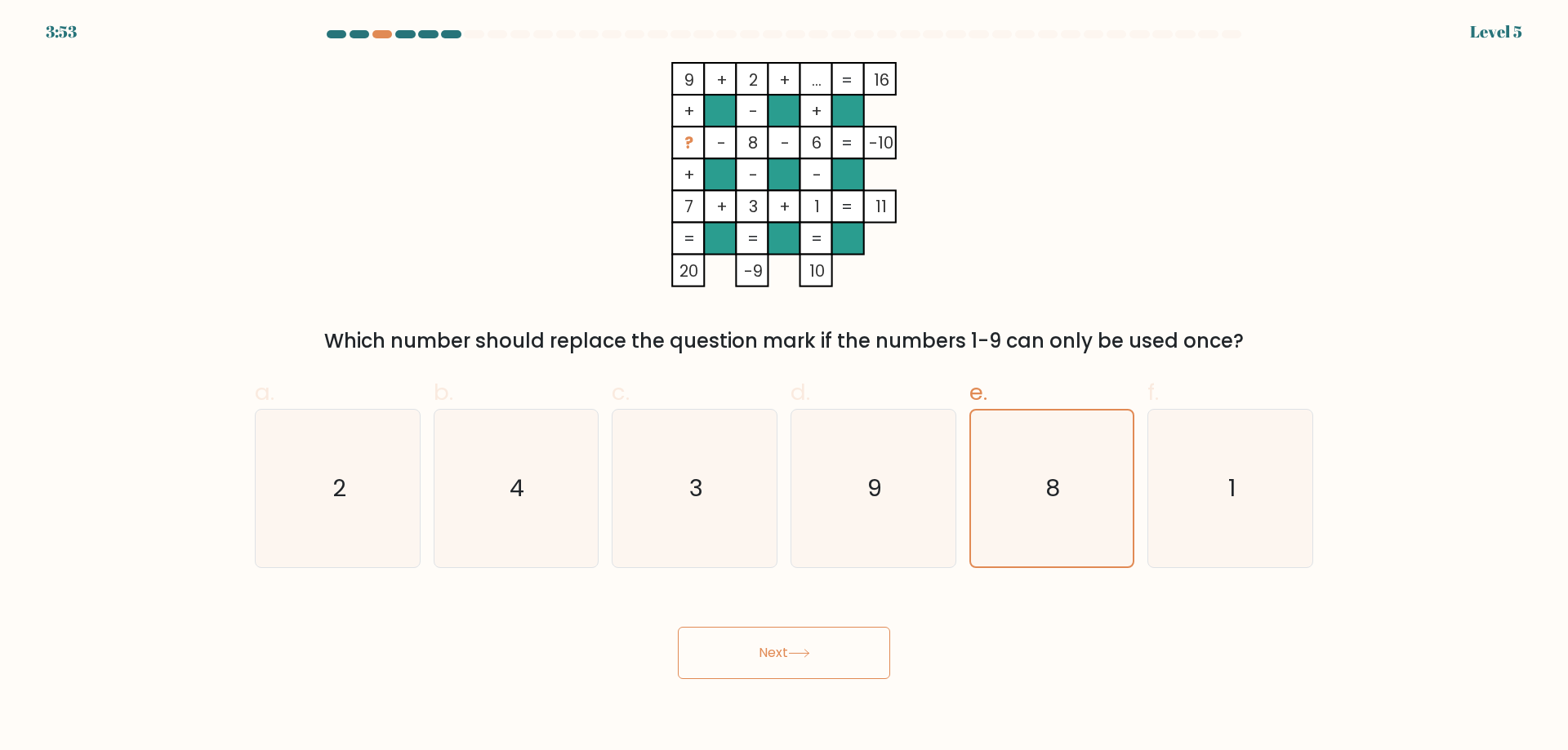
drag, startPoint x: 1090, startPoint y: 429, endPoint x: 1215, endPoint y: 408, distance: 126.8
click at [1110, 428] on icon "8" at bounding box center [1051, 488] width 156 height 156
click at [785, 386] on input "e. 8" at bounding box center [784, 381] width 1 height 11
drag, startPoint x: 1215, startPoint y: 408, endPoint x: 1241, endPoint y: 404, distance: 26.3
click at [1227, 408] on label "f. 1" at bounding box center [1230, 472] width 166 height 193
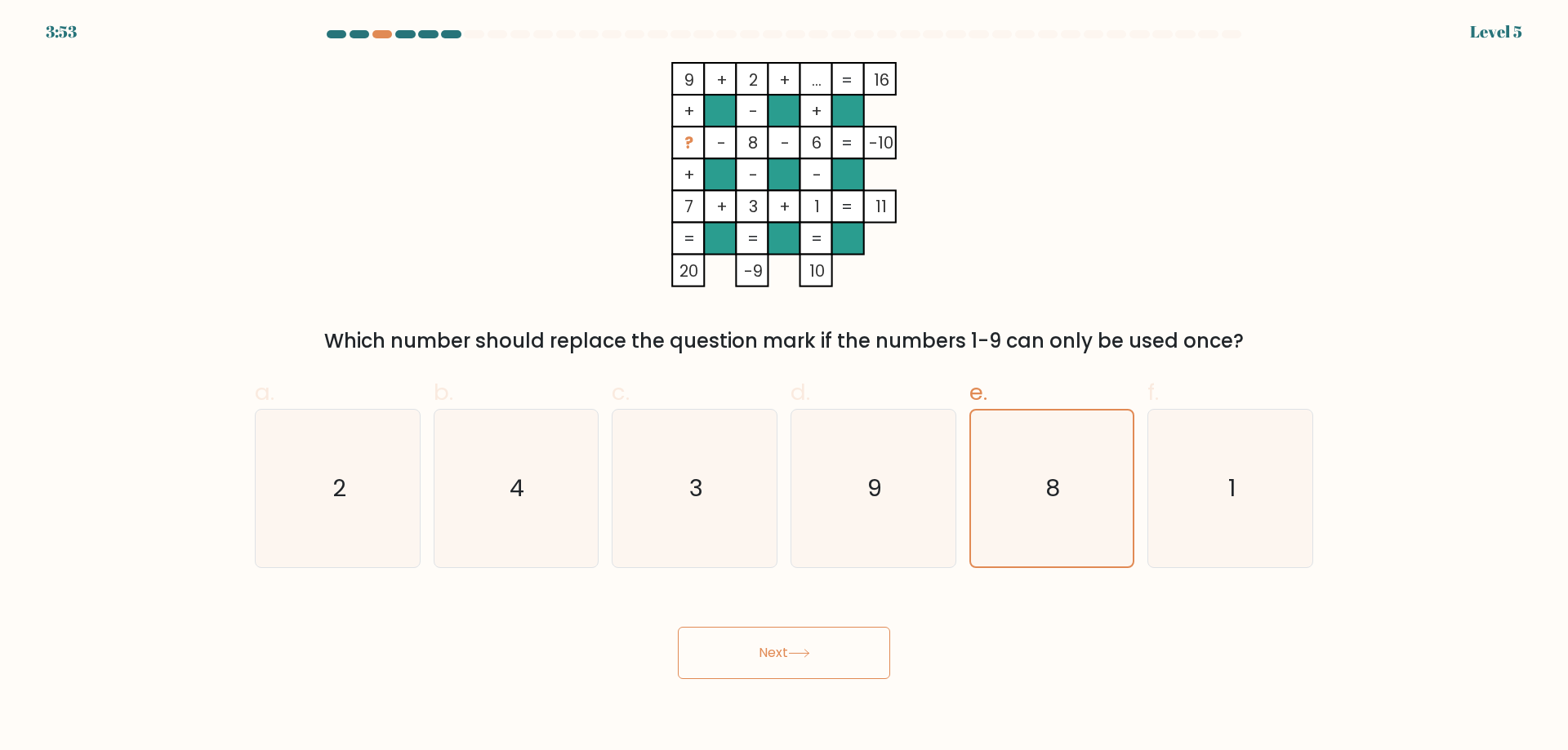
click at [785, 386] on input "f. 1" at bounding box center [784, 381] width 1 height 11
radio input "true"
click at [779, 518] on div "c. 3" at bounding box center [694, 472] width 179 height 193
click at [948, 473] on icon "9" at bounding box center [873, 488] width 158 height 158
click at [785, 386] on input "d. 9" at bounding box center [784, 381] width 1 height 11
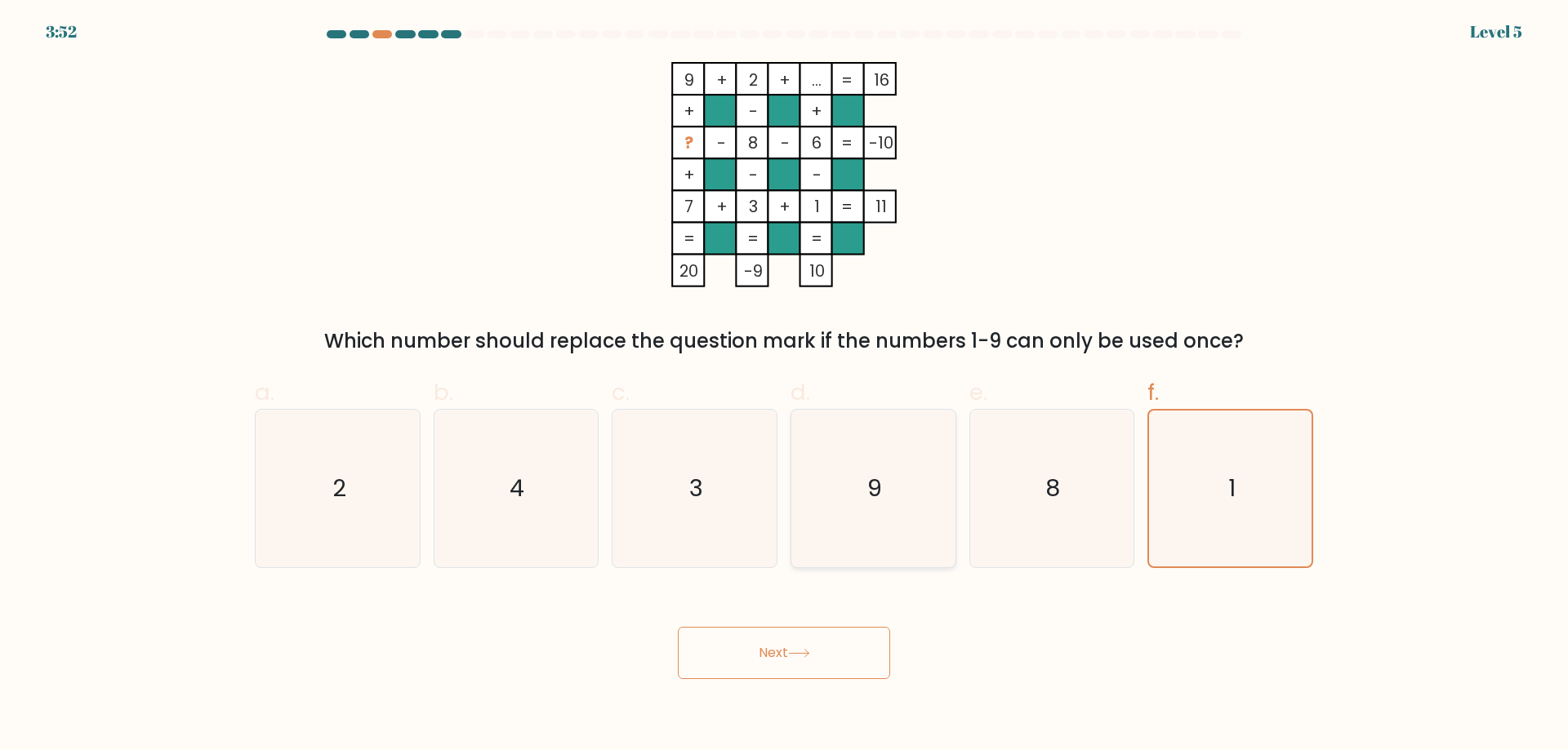
radio input "true"
